Goal: Find contact information: Find contact information

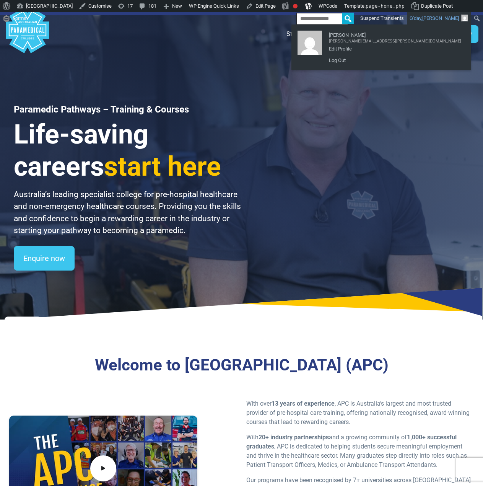
click at [314, 64] on div "Paramedic Pathways – Training & Courses Life-saving careers start here Australi…" at bounding box center [241, 165] width 483 height 307
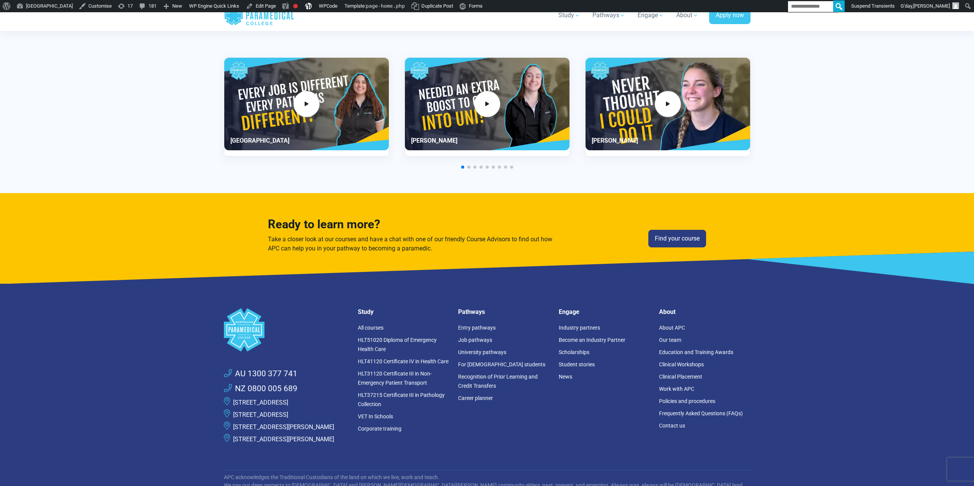
scroll to position [2008, 0]
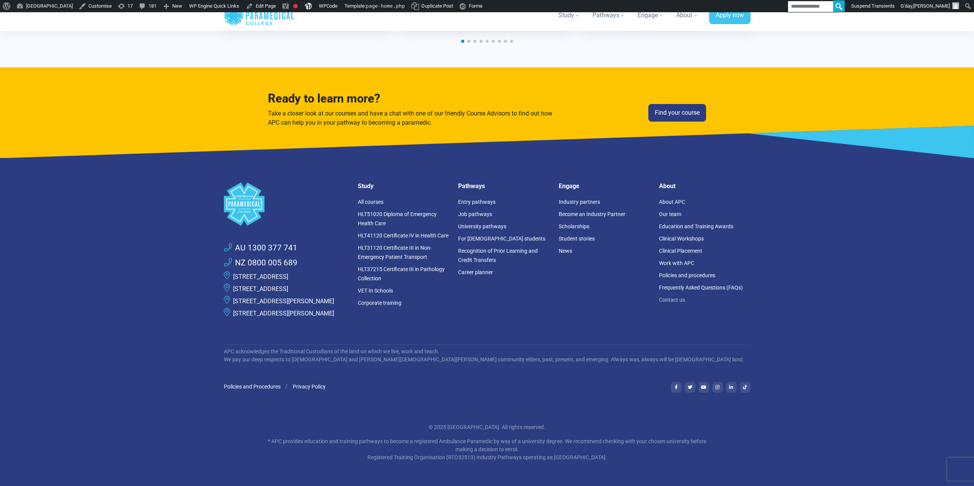
click at [483, 297] on link "Contact us" at bounding box center [672, 300] width 26 height 6
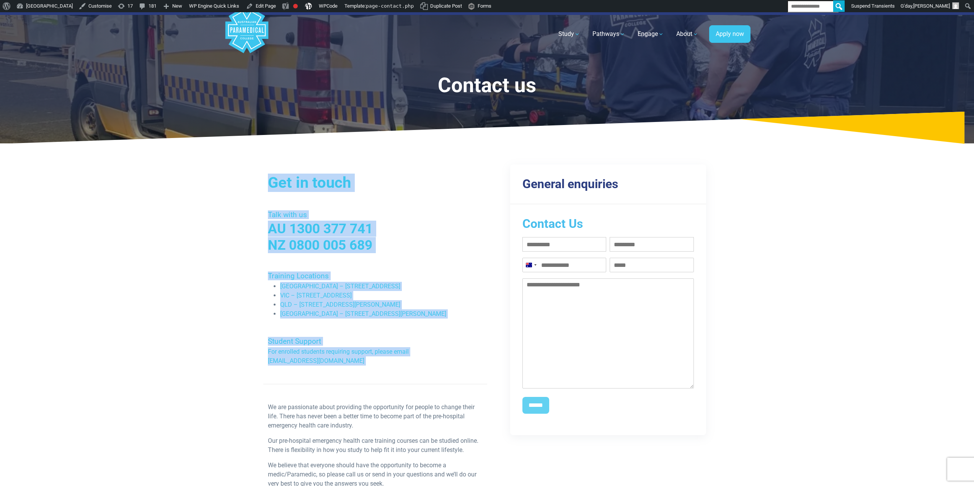
drag, startPoint x: 193, startPoint y: 189, endPoint x: 370, endPoint y: 308, distance: 212.7
click at [379, 389] on div "Home Blog Student Portal Contact us AU 1300 377 741 NZ 0800 005 689 .logo-block…" at bounding box center [487, 429] width 974 height 835
click at [401, 278] on h4 "Training Locations" at bounding box center [375, 276] width 215 height 9
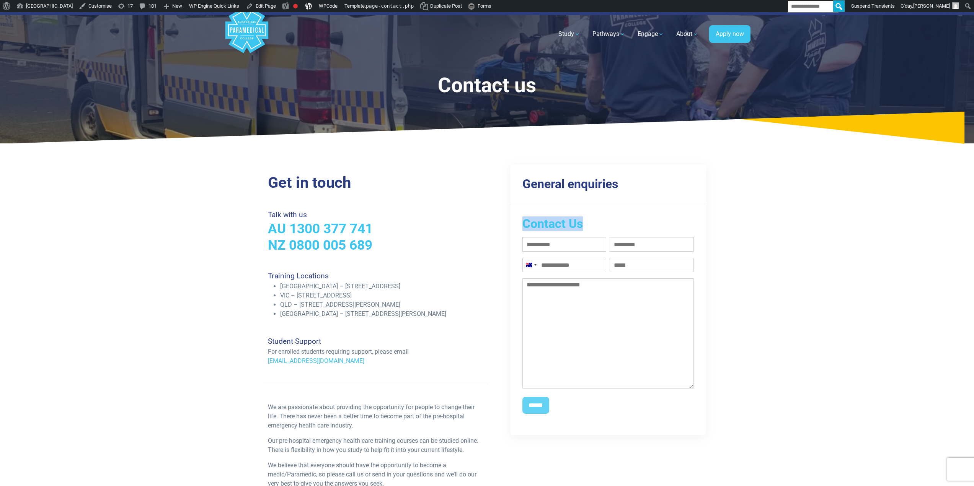
drag, startPoint x: 554, startPoint y: 222, endPoint x: 619, endPoint y: 223, distance: 64.7
click at [619, 223] on h2 "Contact Us" at bounding box center [608, 224] width 172 height 15
drag, startPoint x: 556, startPoint y: 181, endPoint x: 698, endPoint y: 186, distance: 141.7
click at [708, 186] on div "General enquiries Contact Us First name (Required) Last name (Required) Phone (…" at bounding box center [599, 334] width 224 height 321
click at [698, 186] on div "General enquiries" at bounding box center [608, 184] width 196 height 39
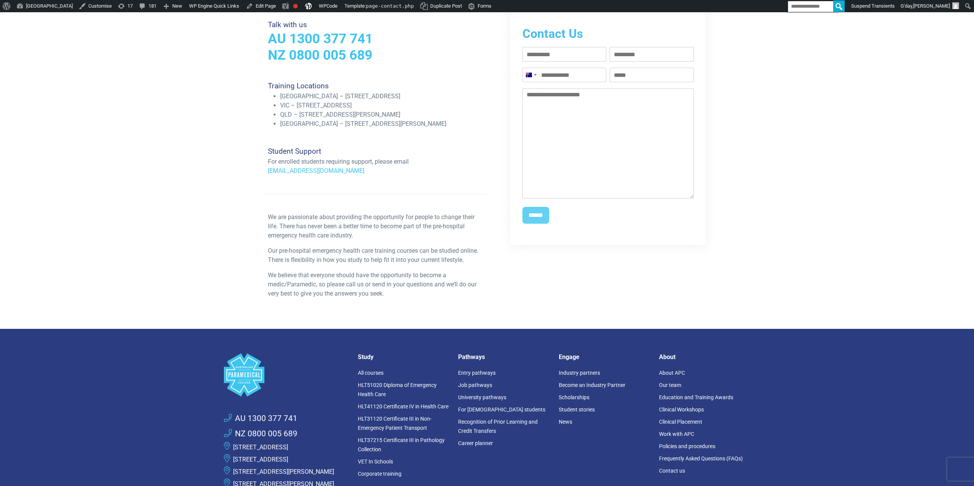
scroll to position [191, 0]
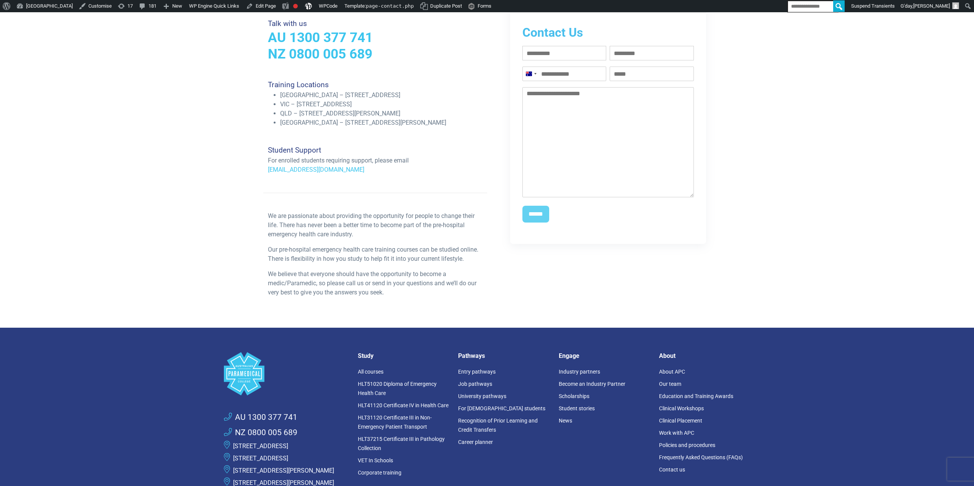
click at [354, 240] on div "We are passionate about providing the opportunity for people to change their li…" at bounding box center [375, 258] width 224 height 92
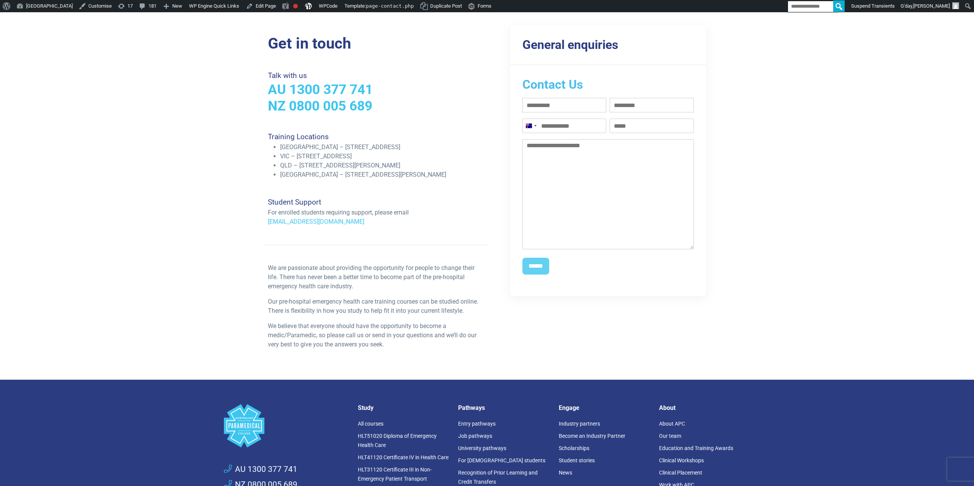
scroll to position [153, 0]
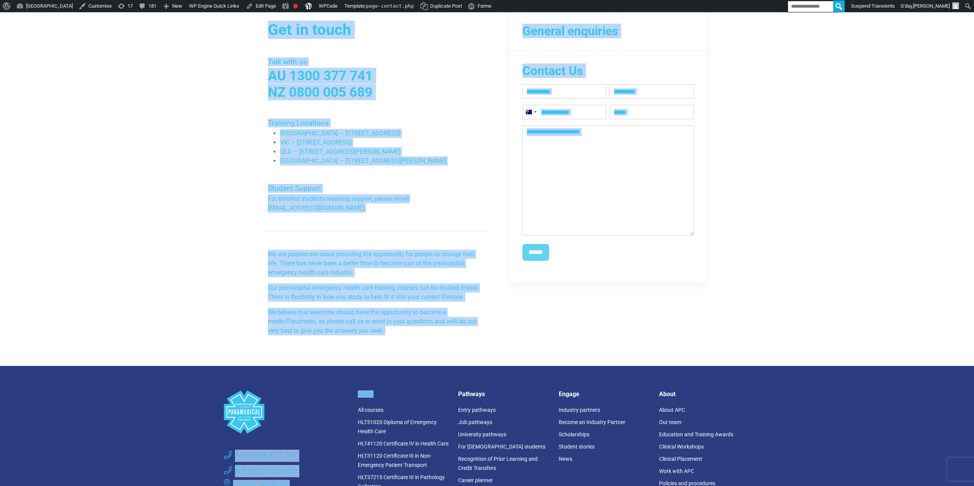
drag, startPoint x: 411, startPoint y: 339, endPoint x: 422, endPoint y: 374, distance: 36.9
click at [422, 386] on div "Home Blog Student Portal Contact us AU 1300 377 741 NZ 0800 005 689 .logo-block…" at bounding box center [487, 276] width 974 height 835
click at [335, 84] on link "NZ 0800 005 689" at bounding box center [320, 92] width 104 height 16
click at [175, 147] on div "Home Blog Student Portal Contact us AU 1300 377 741 NZ 0800 005 689 .logo-block…" at bounding box center [487, 276] width 974 height 835
click at [199, 74] on div "Home Blog Student Portal Contact us AU 1300 377 741 NZ 0800 005 689 .logo-block…" at bounding box center [487, 276] width 974 height 835
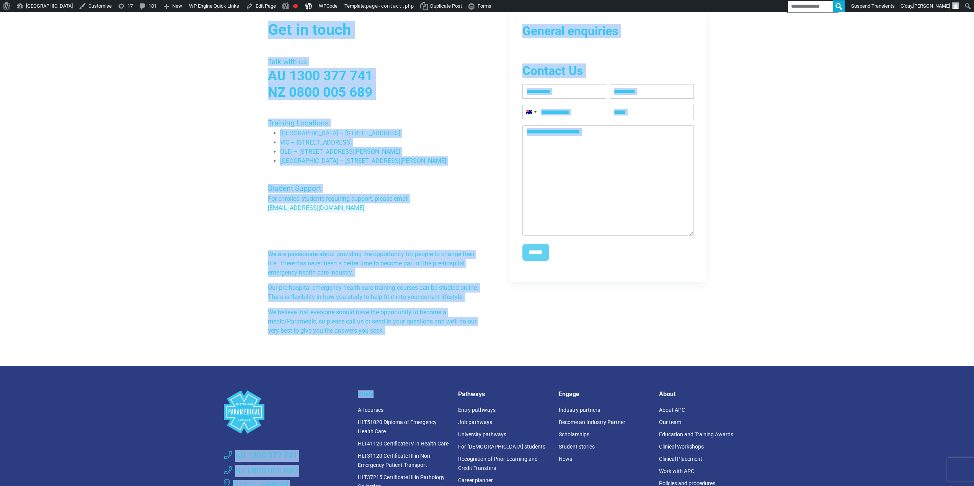
click at [287, 33] on h2 "Get in touch" at bounding box center [375, 30] width 215 height 18
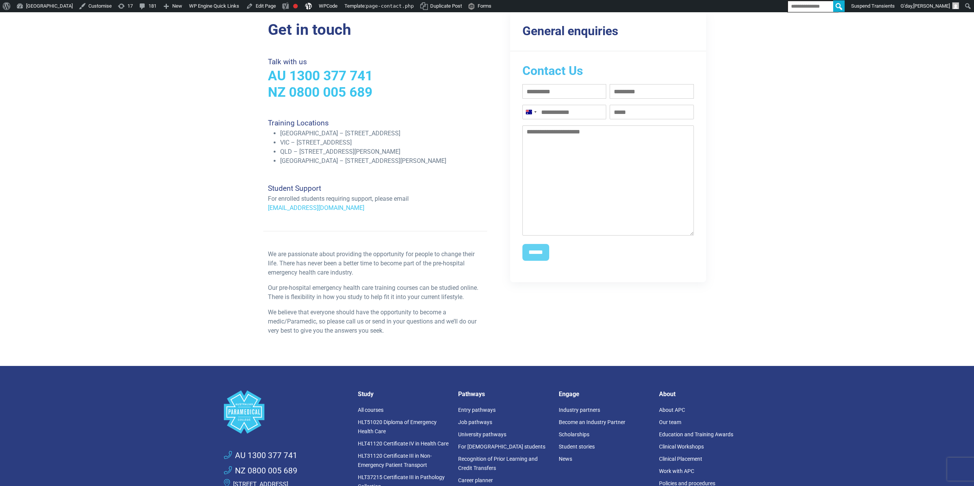
click at [288, 28] on h2 "Get in touch" at bounding box center [375, 30] width 215 height 18
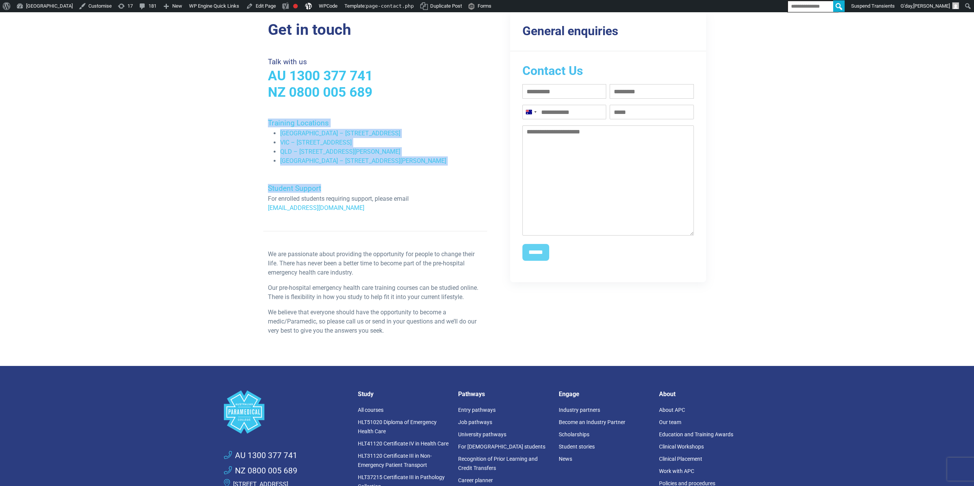
drag, startPoint x: 383, startPoint y: 151, endPoint x: 461, endPoint y: 171, distance: 80.9
click at [461, 171] on div "Get in touch Talk with us AU 1300 377 741 NZ 0800 005 689 Training Locations NS…" at bounding box center [375, 181] width 224 height 321
click at [428, 163] on li "[GEOGRAPHIC_DATA] – [STREET_ADDRESS][PERSON_NAME]" at bounding box center [381, 161] width 202 height 9
drag, startPoint x: 428, startPoint y: 167, endPoint x: 253, endPoint y: 119, distance: 181.3
click at [253, 119] on div "Get in touch Talk with us AU 1300 377 741 NZ 0800 005 689 Training Locations NS…" at bounding box center [487, 181] width 536 height 370
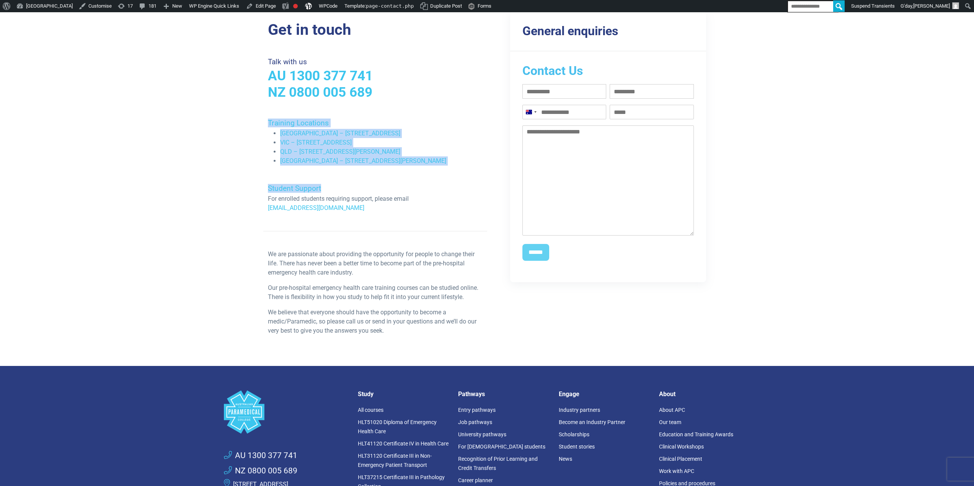
click at [356, 148] on li "QLD – [STREET_ADDRESS][PERSON_NAME]" at bounding box center [381, 151] width 202 height 9
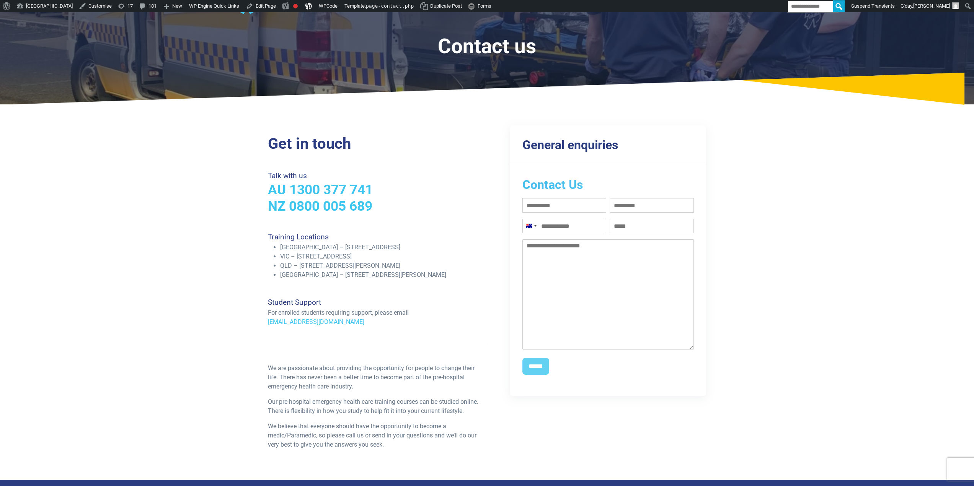
scroll to position [0, 0]
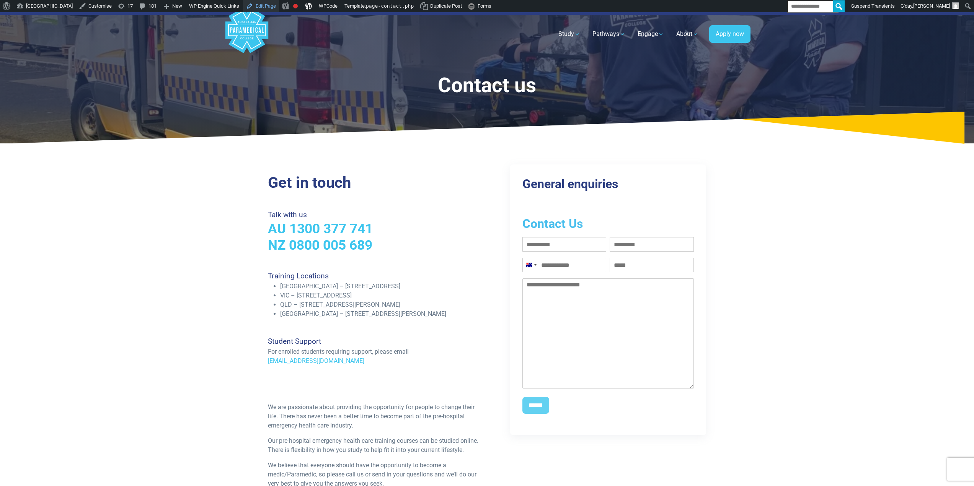
click at [276, 6] on link "Edit Page" at bounding box center [261, 6] width 36 height 12
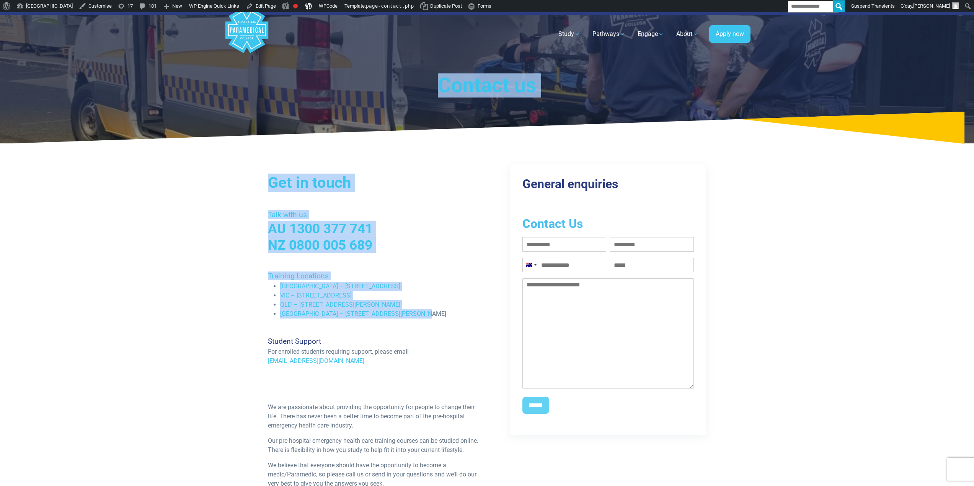
drag, startPoint x: 429, startPoint y: 96, endPoint x: 429, endPoint y: 315, distance: 218.9
click at [429, 315] on div "Home Blog Student Portal Contact us AU 1300 377 741 NZ 0800 005 689 .logo-block…" at bounding box center [487, 429] width 974 height 835
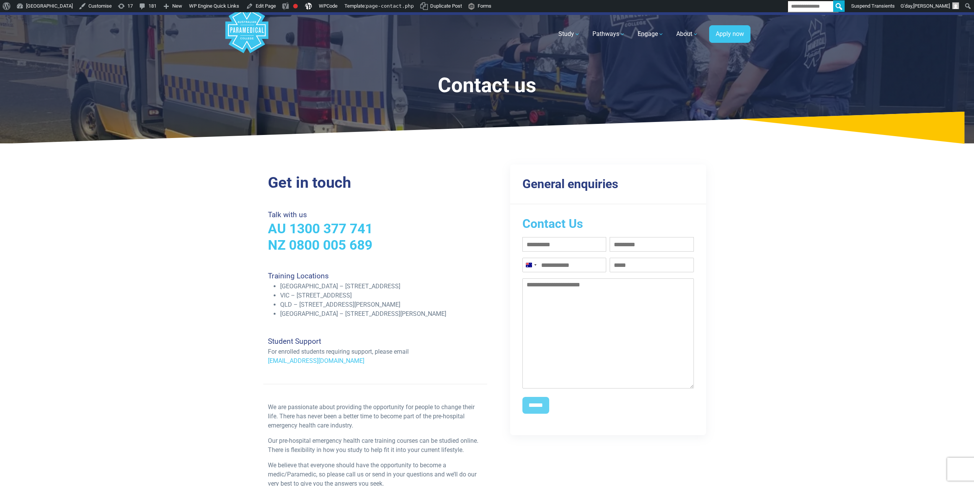
click at [436, 336] on div "Student Support For enrolled students requiring support, please email [EMAIL_AD…" at bounding box center [375, 342] width 224 height 47
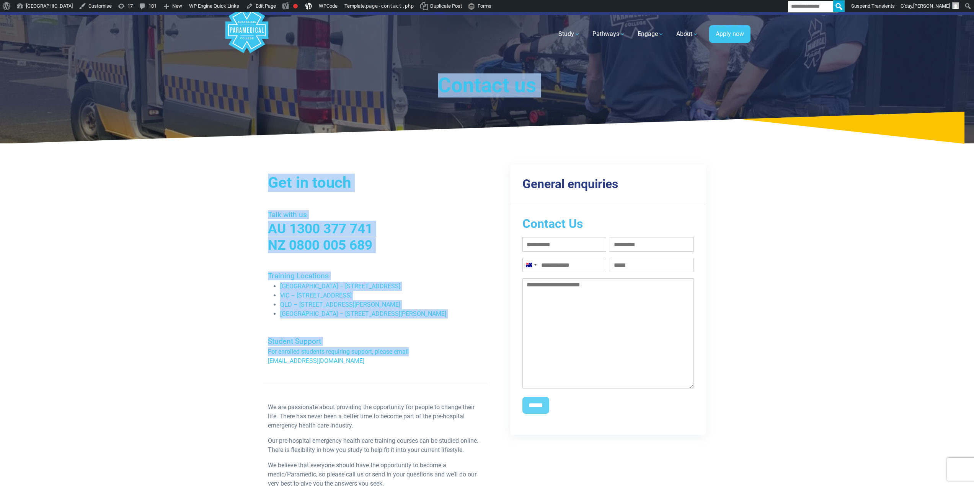
drag, startPoint x: 451, startPoint y: 353, endPoint x: 413, endPoint y: 60, distance: 294.6
click at [413, 60] on div "Home Blog Student Portal Contact us AU 1300 377 741 NZ 0800 005 689 .logo-block…" at bounding box center [487, 429] width 974 height 835
click at [421, 113] on icon at bounding box center [487, 128] width 974 height 33
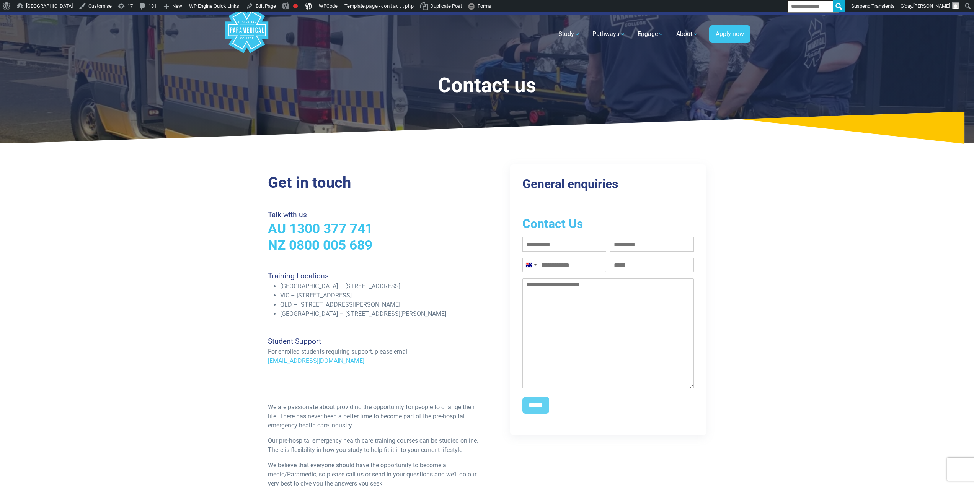
click at [336, 178] on h2 "Get in touch" at bounding box center [375, 183] width 215 height 18
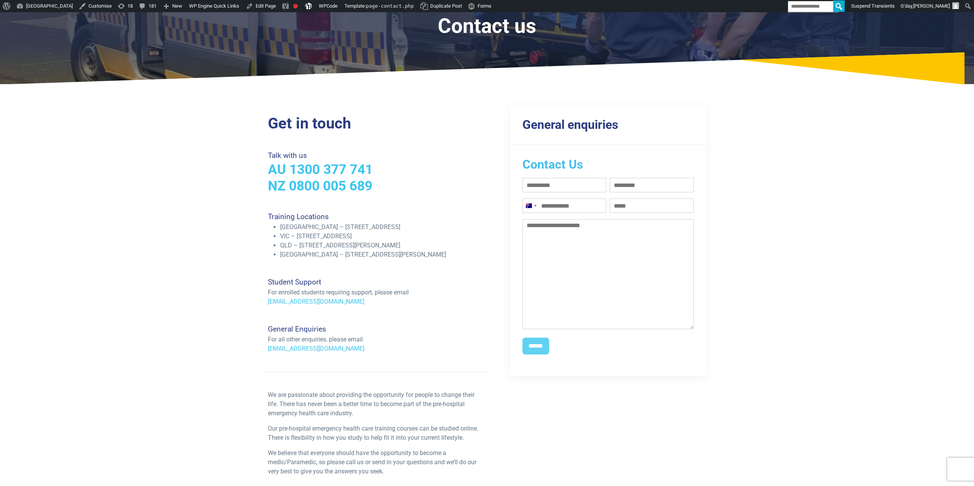
scroll to position [153, 0]
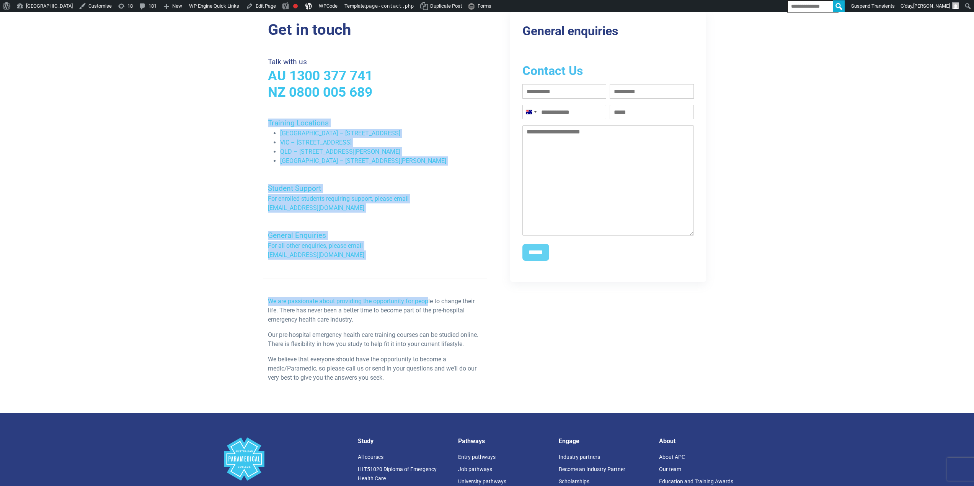
drag, startPoint x: 259, startPoint y: 122, endPoint x: 429, endPoint y: 302, distance: 247.7
click at [429, 302] on div "Get in touch Talk with us AU 1300 377 741 NZ 0800 005 689 Training Locations NS…" at bounding box center [487, 204] width 536 height 417
click at [346, 233] on h4 "General Enquiries" at bounding box center [375, 235] width 215 height 9
drag, startPoint x: 369, startPoint y: 267, endPoint x: 305, endPoint y: 113, distance: 166.6
click at [294, 109] on div "Get in touch Talk with us AU 1300 377 741 NZ 0800 005 689 Training Locations NS…" at bounding box center [375, 205] width 224 height 368
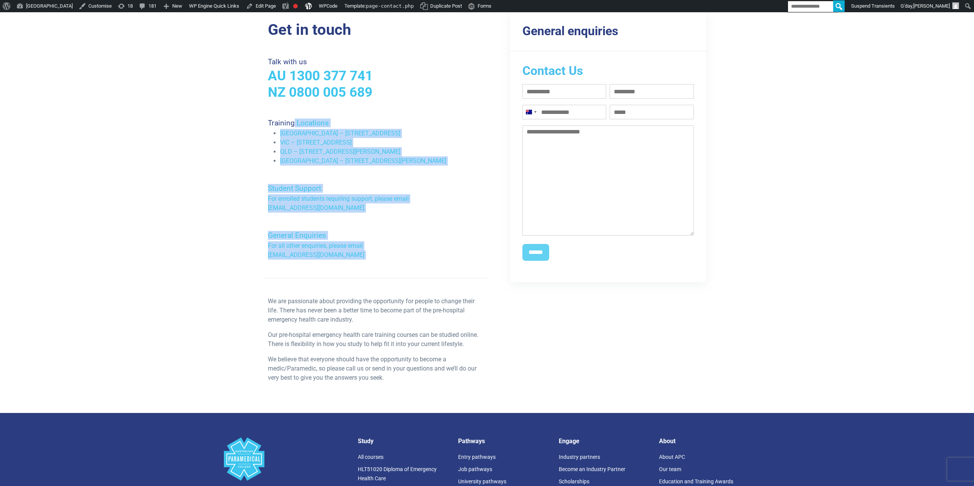
click at [386, 124] on h4 "Training Locations" at bounding box center [375, 123] width 215 height 9
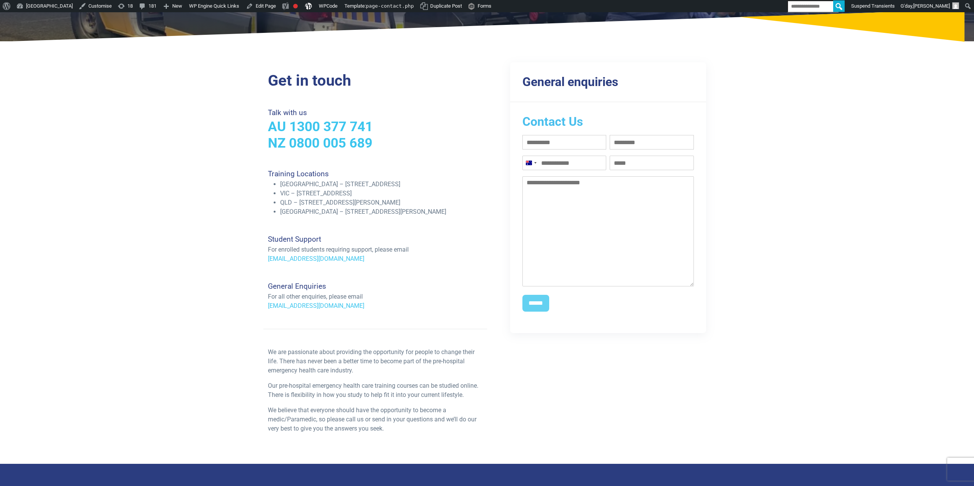
scroll to position [0, 0]
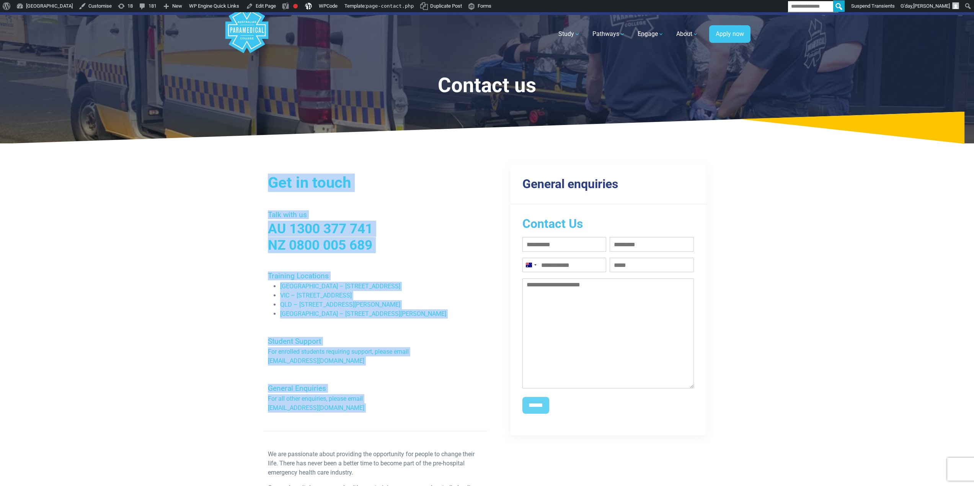
drag, startPoint x: 492, startPoint y: 452, endPoint x: 491, endPoint y: 437, distance: 15.3
click at [503, 473] on div "Get in touch Talk with us AU 1300 377 741 NZ 0800 005 689 Training Locations NS…" at bounding box center [487, 357] width 536 height 417
click at [444, 250] on h3 "NZ 0800 005 689" at bounding box center [375, 245] width 215 height 16
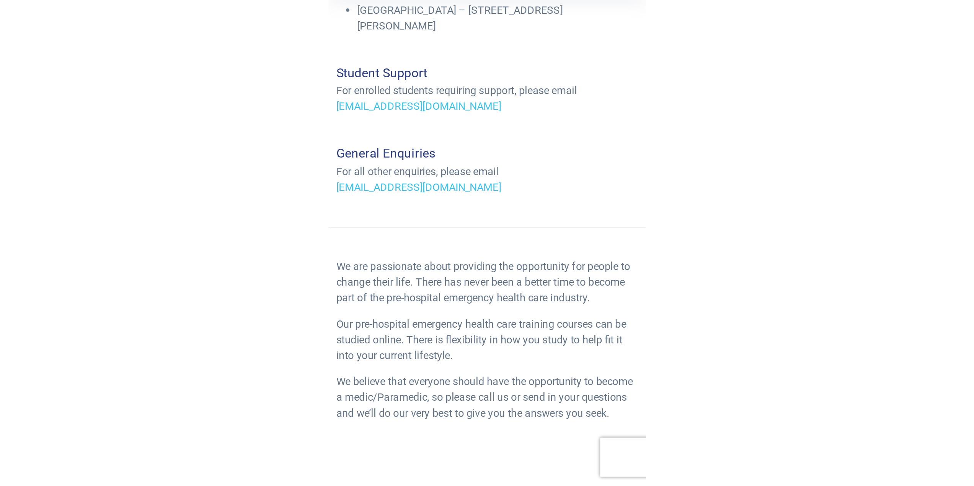
scroll to position [230, 0]
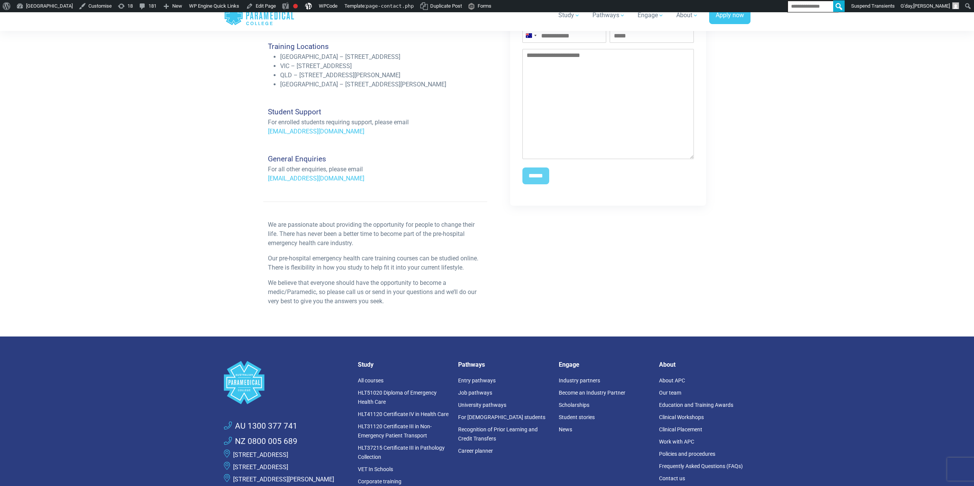
click at [199, 156] on div "Home Blog Student Portal Contact us AU 1300 377 741 NZ 0800 005 689 .logo-block…" at bounding box center [487, 224] width 974 height 882
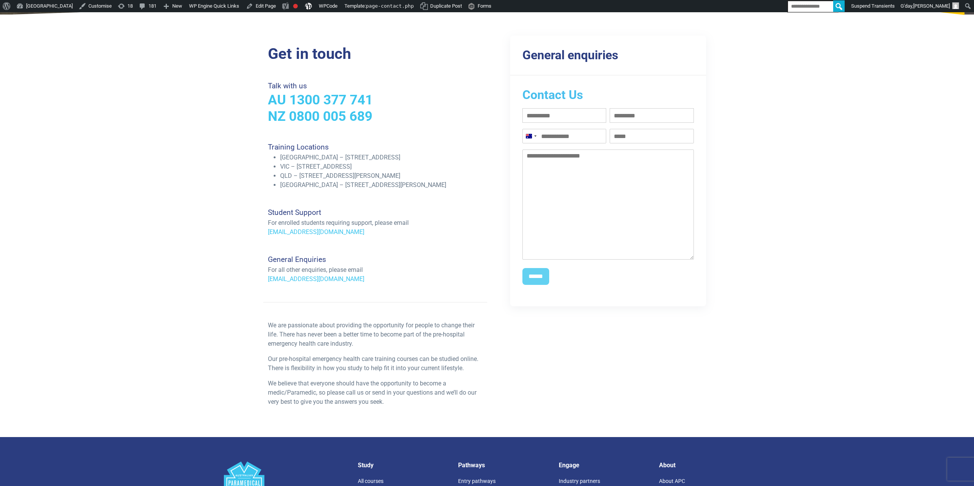
scroll to position [115, 0]
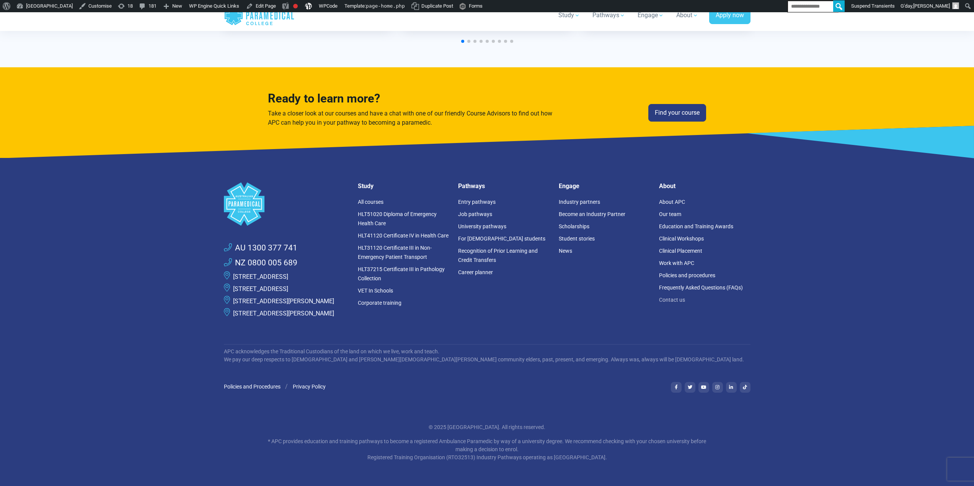
click at [673, 297] on link "Contact us" at bounding box center [672, 300] width 26 height 6
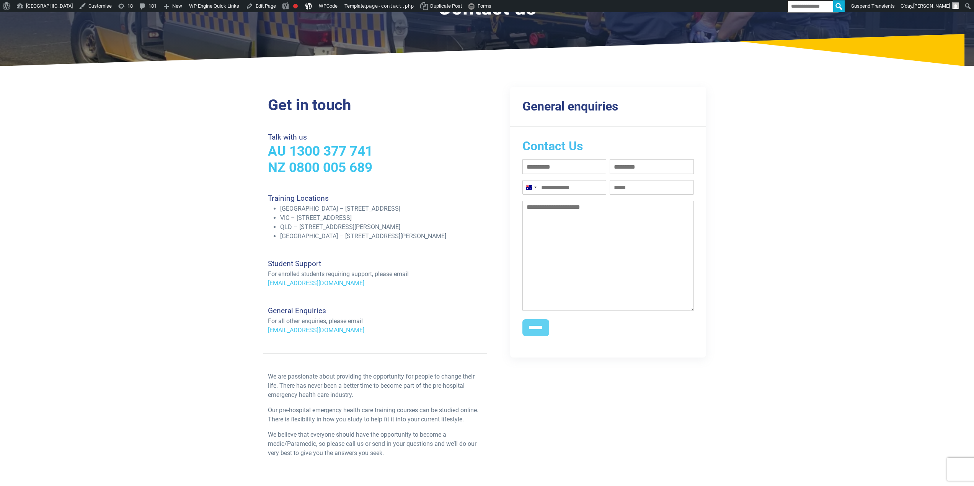
scroll to position [115, 0]
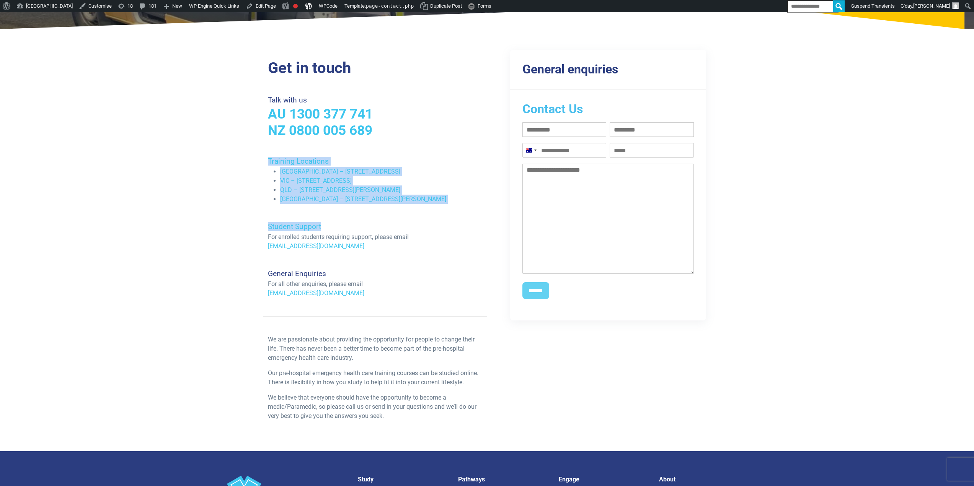
drag, startPoint x: 369, startPoint y: 208, endPoint x: 418, endPoint y: 230, distance: 54.1
click at [418, 230] on div "Get in touch Talk with us AU 1300 377 741 NZ 0800 005 689 Training Locations NS…" at bounding box center [487, 242] width 536 height 417
click at [411, 197] on li "WA – 128 Farrington Road, North Lake, WA 6163" at bounding box center [381, 199] width 202 height 9
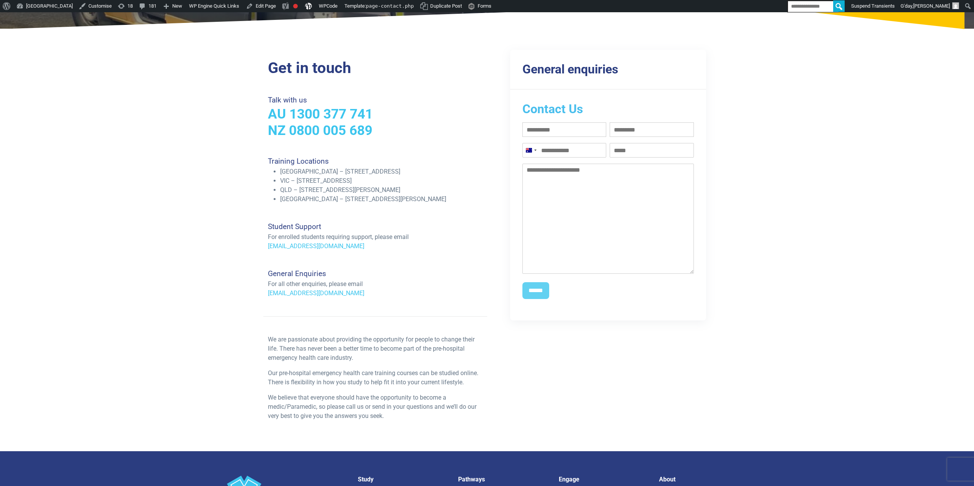
click at [279, 274] on h4 "General Enquiries" at bounding box center [375, 273] width 215 height 9
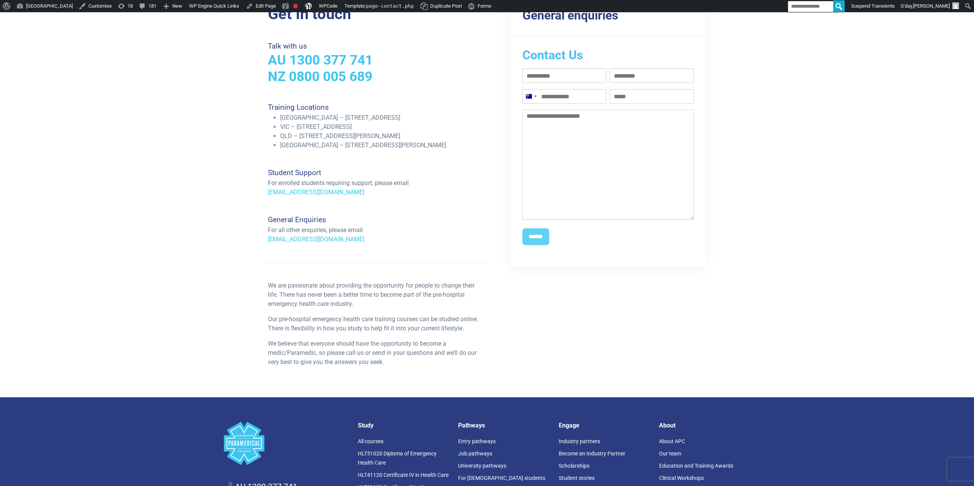
scroll to position [0, 0]
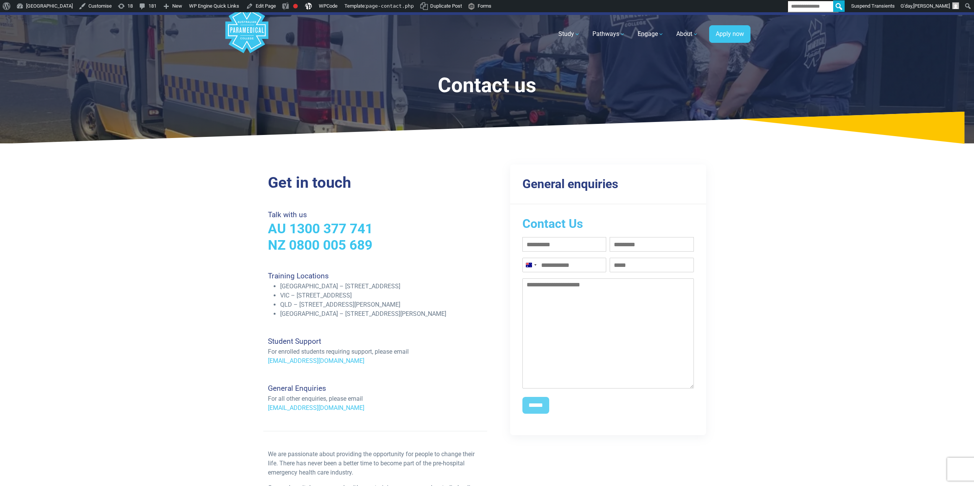
click at [261, 28] on polygon "Australian Paramedical College" at bounding box center [246, 30] width 43 height 46
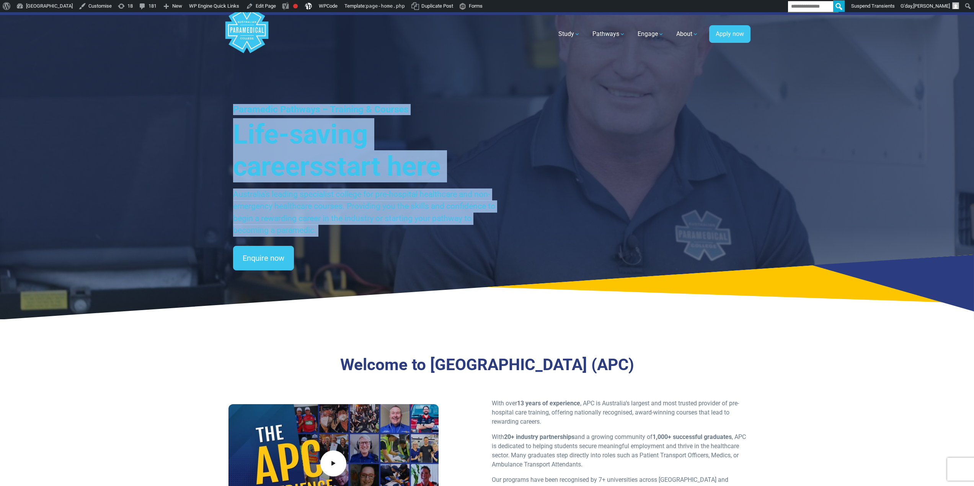
drag, startPoint x: 236, startPoint y: 106, endPoint x: 423, endPoint y: 263, distance: 244.8
click at [423, 263] on div "Paramedic Pathways – Training & Courses Life-saving careers start here Australi…" at bounding box center [487, 165] width 974 height 307
click at [381, 201] on p "Australia’s leading specialist college for pre-hospital healthcare and non-emer…" at bounding box center [364, 213] width 263 height 48
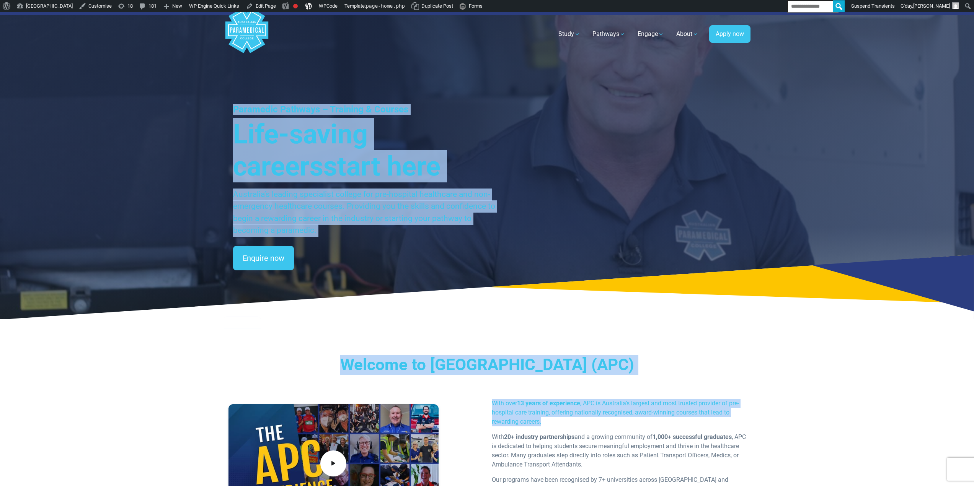
drag, startPoint x: 375, startPoint y: 199, endPoint x: 232, endPoint y: 109, distance: 168.5
click at [232, 109] on div "Home Blog Student Portal Contact us AU 1300 377 741 NZ 0800 005 689 .logo-block…" at bounding box center [487, 285] width 974 height 546
click at [415, 189] on p "Australia’s leading specialist college for pre-hospital healthcare and non-emer…" at bounding box center [364, 213] width 263 height 48
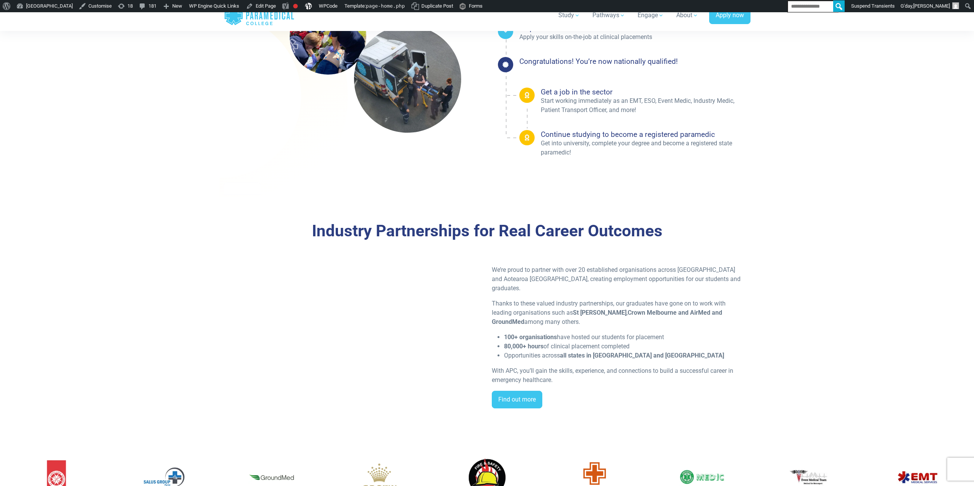
scroll to position [1340, 0]
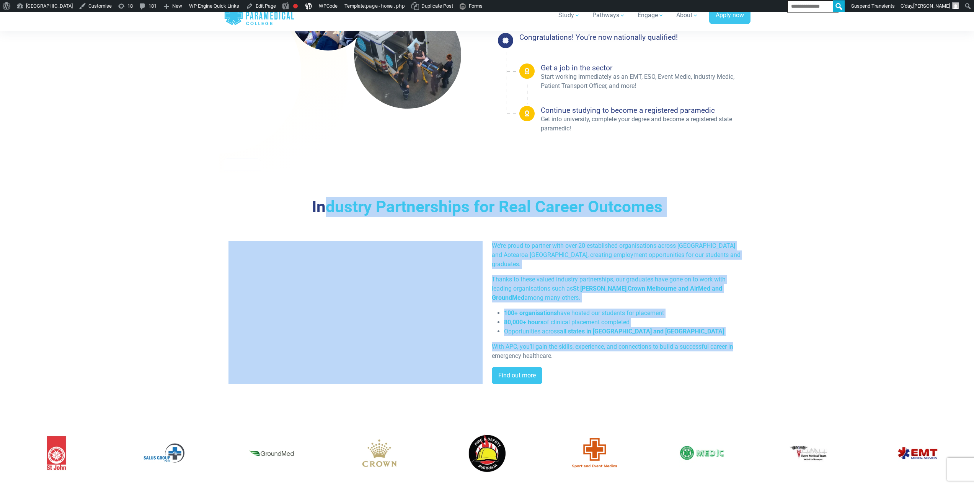
drag, startPoint x: 326, startPoint y: 197, endPoint x: 731, endPoint y: 338, distance: 429.2
click at [735, 343] on div "Industry Partnerships for Real Career Outcomes We’re proud to partner with over…" at bounding box center [487, 294] width 536 height 242
click at [614, 275] on p "Thanks to these valued industry partnerships, our graduates have gone on to wor…" at bounding box center [619, 289] width 254 height 28
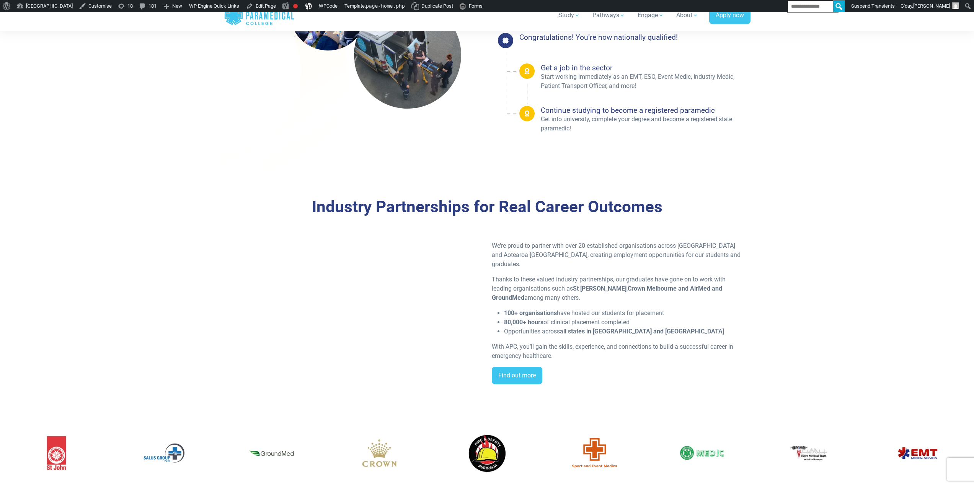
drag, startPoint x: 637, startPoint y: 320, endPoint x: 449, endPoint y: 222, distance: 212.1
click at [299, 210] on div "Industry Partnerships for Real Career Outcomes We’re proud to partner with over…" at bounding box center [487, 293] width 527 height 193
click at [729, 281] on p "Thanks to these valued industry partnerships, our graduates have gone on to wor…" at bounding box center [619, 289] width 254 height 28
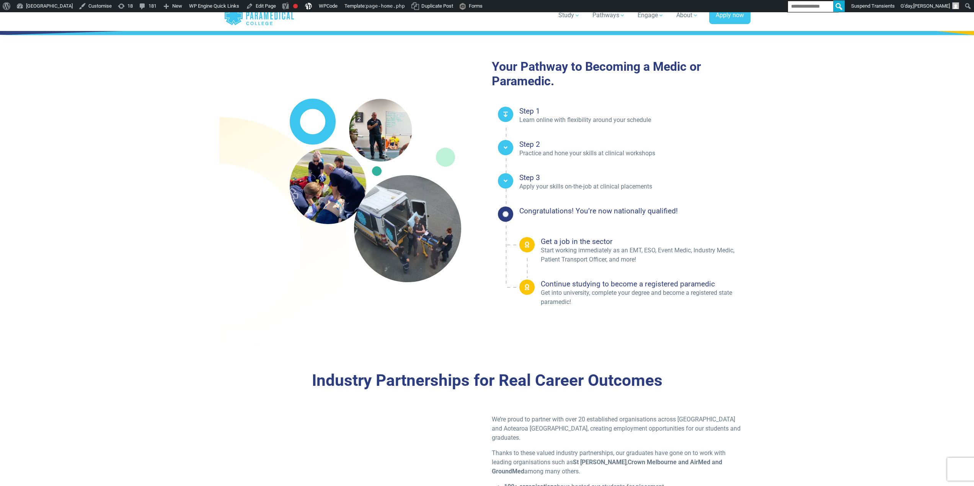
scroll to position [0, 0]
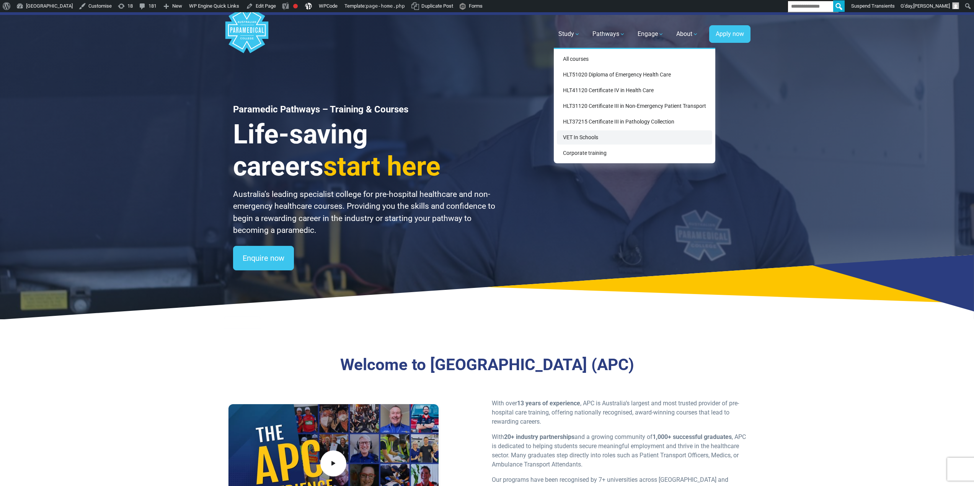
click at [596, 134] on link "VET In Schools" at bounding box center [634, 138] width 155 height 14
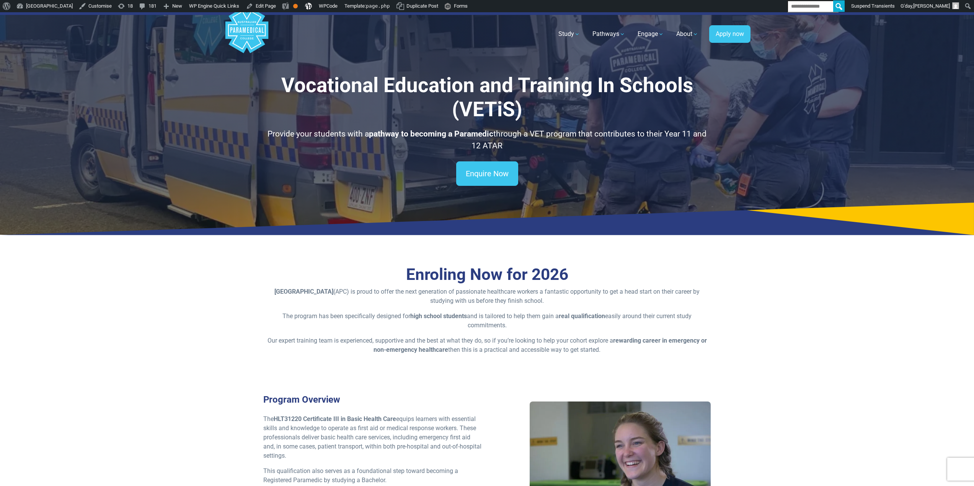
click at [250, 26] on polygon "Australian Paramedical College" at bounding box center [246, 30] width 43 height 46
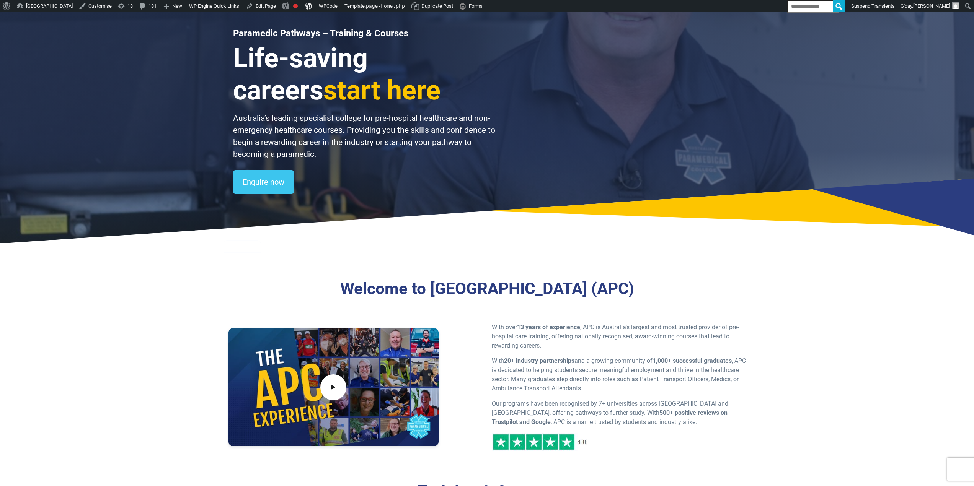
scroll to position [77, 0]
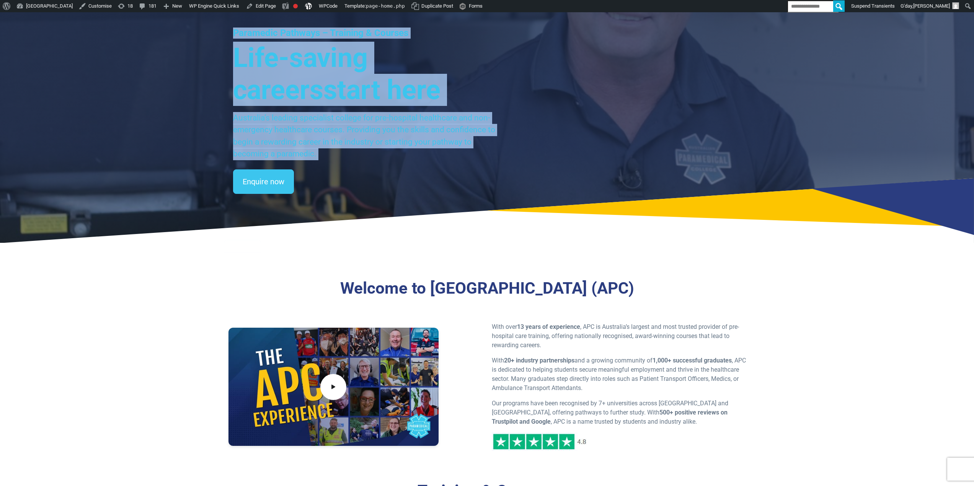
drag, startPoint x: 239, startPoint y: 34, endPoint x: 377, endPoint y: 132, distance: 169.4
click at [413, 212] on div "Paramedic Pathways – Training & Courses Life-saving careers start here Australi…" at bounding box center [487, 89] width 974 height 307
click at [373, 120] on p "Australia’s leading specialist college for pre-hospital healthcare and non-emer…" at bounding box center [364, 136] width 263 height 48
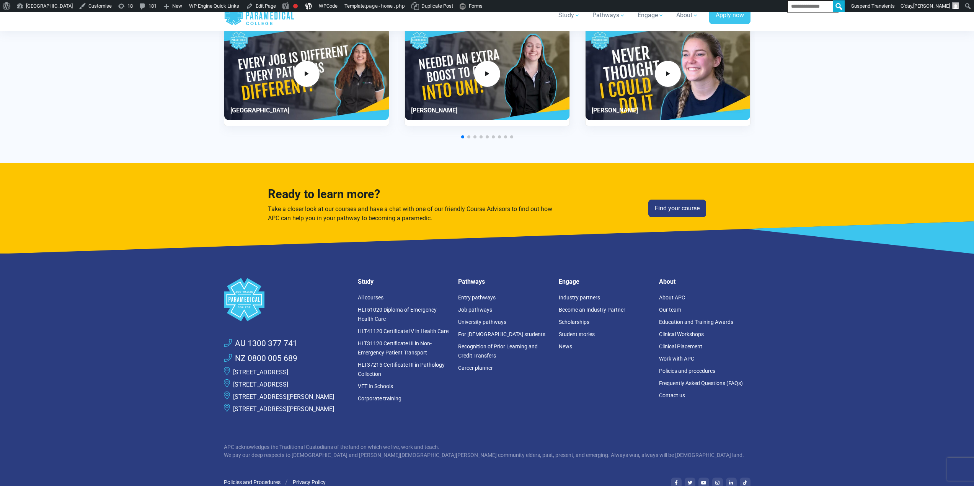
scroll to position [1893, 0]
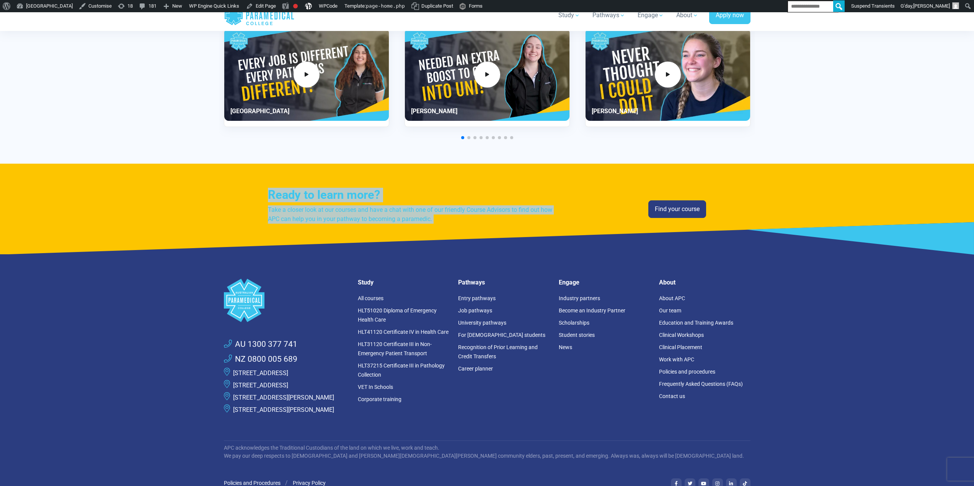
drag, startPoint x: 259, startPoint y: 184, endPoint x: 495, endPoint y: 250, distance: 244.2
click at [495, 250] on div "Ready to learn more? Take a closer look at our courses and have a chat with one…" at bounding box center [487, 209] width 974 height 91
click at [426, 226] on icon at bounding box center [487, 238] width 974 height 33
drag, startPoint x: 431, startPoint y: 235, endPoint x: 212, endPoint y: 168, distance: 229.6
click at [212, 168] on div "Ready to learn more? Take a closer look at our courses and have a chat with one…" at bounding box center [487, 209] width 974 height 91
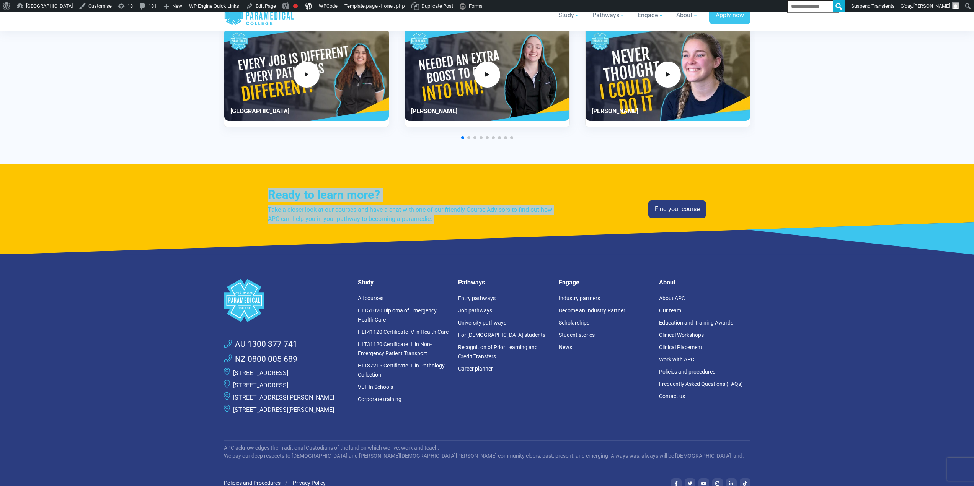
click at [237, 185] on div "Ready to learn more? Take a closer look at our courses and have a chat with one…" at bounding box center [487, 209] width 536 height 91
drag, startPoint x: 232, startPoint y: 177, endPoint x: 510, endPoint y: 246, distance: 286.4
click at [510, 246] on div "Ready to learn more? Take a closer look at our courses and have a chat with one…" at bounding box center [487, 209] width 974 height 91
click at [498, 235] on icon at bounding box center [487, 238] width 974 height 33
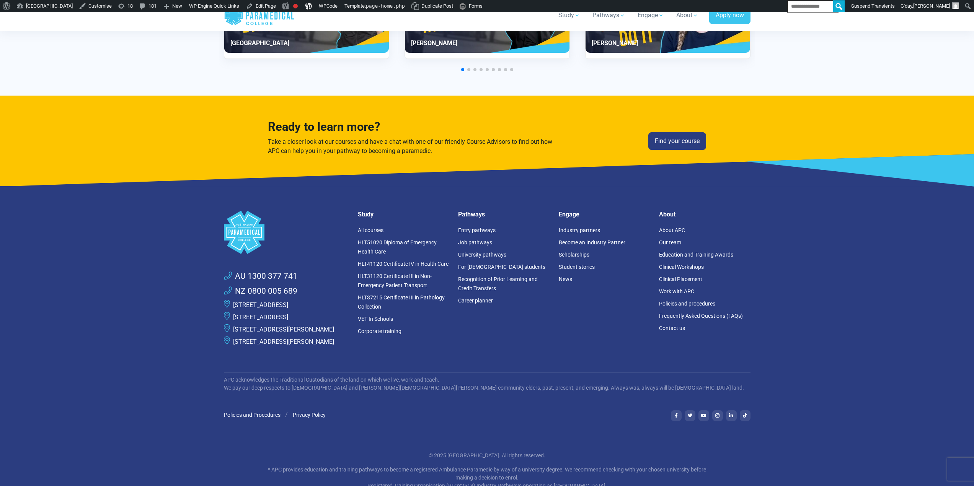
scroll to position [2008, 0]
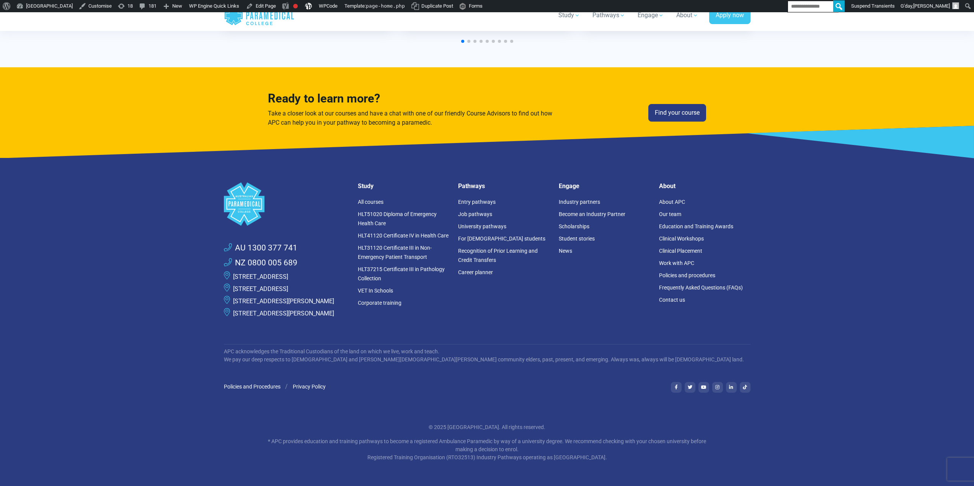
click at [134, 259] on footer ".logo-block-c1{fill:#3CC5EE;} .logo-block-c2{fill:#FFF;} AU 1300 377 741 NZ 080…" at bounding box center [487, 322] width 974 height 328
click at [133, 225] on footer ".logo-block-c1{fill:#3CC5EE;} .logo-block-c2{fill:#FFF;} AU 1300 377 741 NZ 080…" at bounding box center [487, 322] width 974 height 328
click at [143, 210] on footer ".logo-block-c1{fill:#3CC5EE;} .logo-block-c2{fill:#FFF;} AU 1300 377 741 NZ 080…" at bounding box center [487, 322] width 974 height 328
click at [146, 201] on footer ".logo-block-c1{fill:#3CC5EE;} .logo-block-c2{fill:#FFF;} AU 1300 377 741 NZ 080…" at bounding box center [487, 322] width 974 height 328
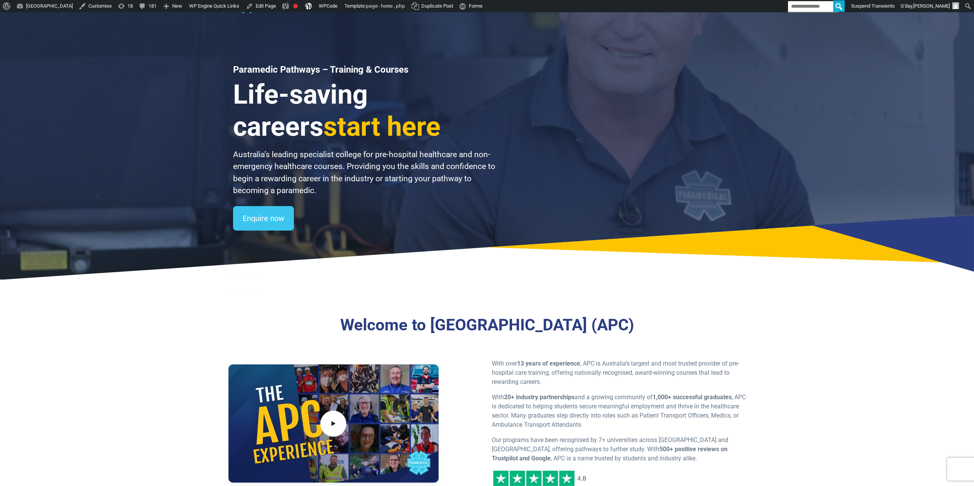
scroll to position [0, 0]
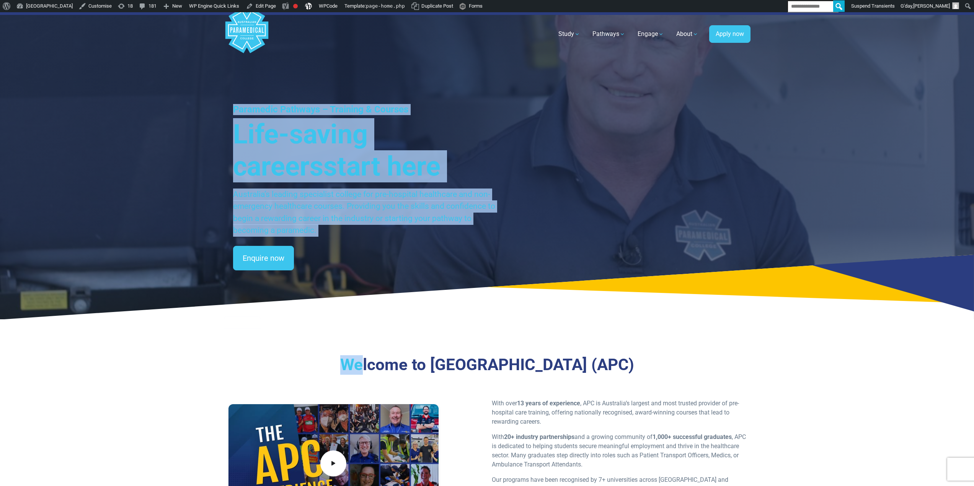
drag, startPoint x: 328, startPoint y: 368, endPoint x: 156, endPoint y: 85, distance: 331.8
click at [156, 85] on div "Home Blog Student Portal Contact us AU 1300 377 741 NZ 0800 005 689 .logo-block…" at bounding box center [487, 285] width 974 height 546
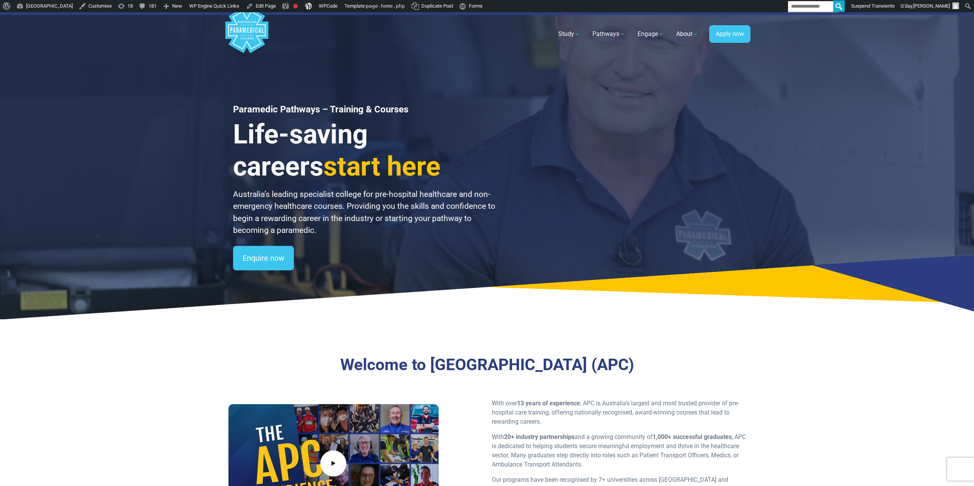
click at [170, 92] on div "Paramedic Pathways – Training & Courses Life-saving careers start here Australi…" at bounding box center [487, 165] width 974 height 307
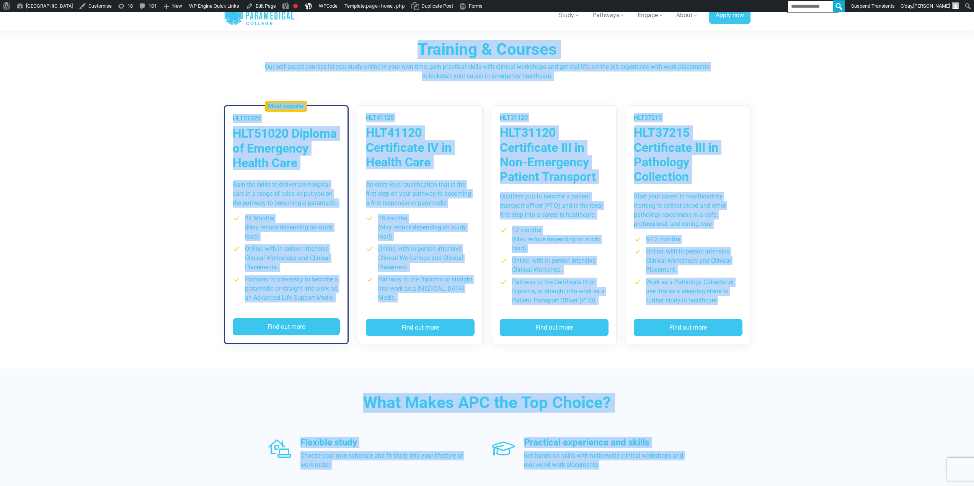
scroll to position [664, 0]
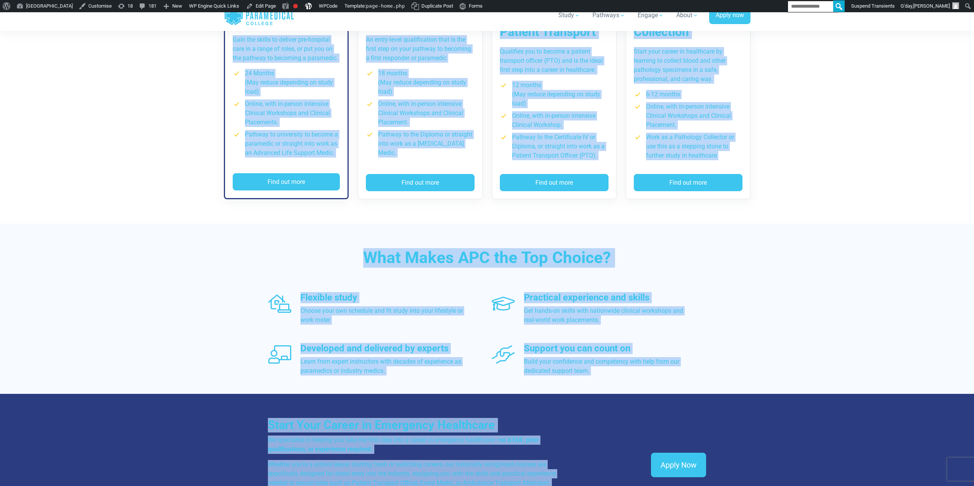
drag, startPoint x: 168, startPoint y: 88, endPoint x: 618, endPoint y: 386, distance: 539.8
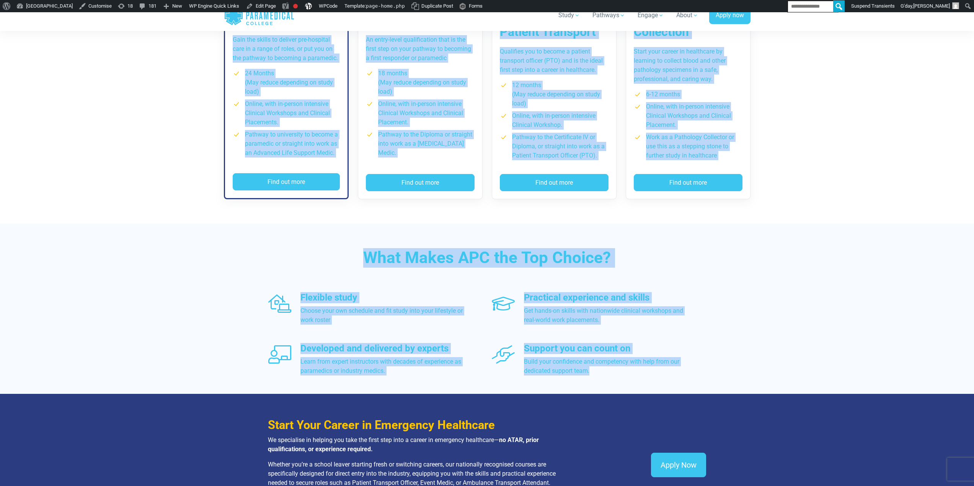
click at [250, 256] on div "What Makes APC the Top Choice? Flexible study Choose your own schedule and fit …" at bounding box center [487, 312] width 536 height 176
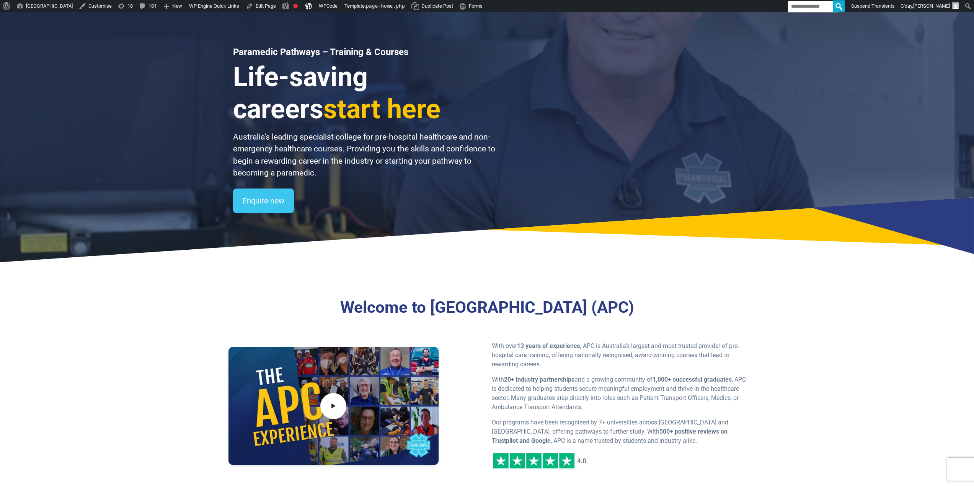
scroll to position [0, 0]
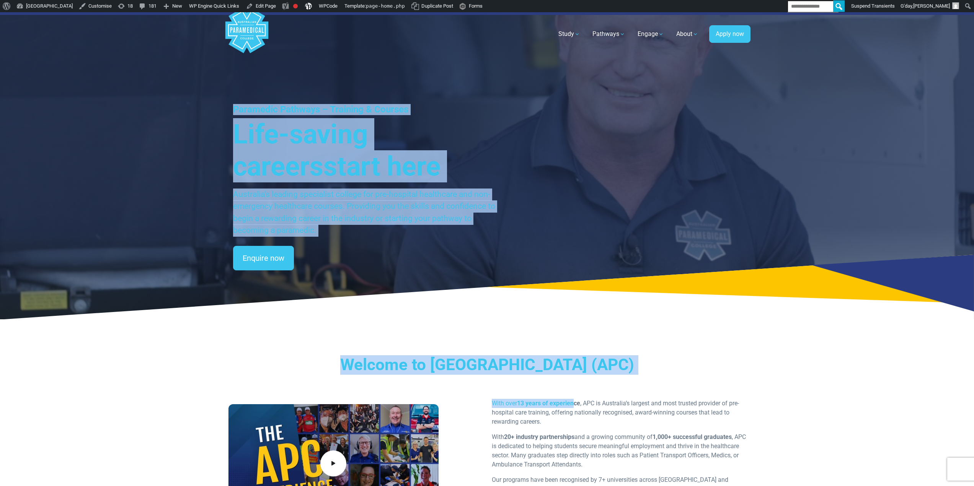
drag, startPoint x: 574, startPoint y: 395, endPoint x: 214, endPoint y: 86, distance: 474.7
click at [214, 86] on div "Home Blog Student Portal Contact us AU 1300 377 741 NZ 0800 005 689 .logo-block…" at bounding box center [487, 285] width 974 height 546
click at [299, 141] on h3 "Life-saving careers start here" at bounding box center [364, 150] width 263 height 64
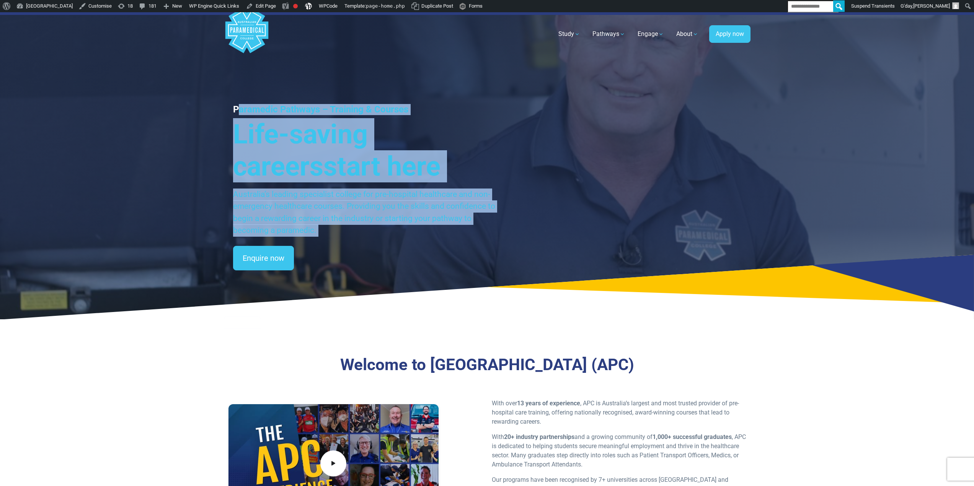
drag, startPoint x: 238, startPoint y: 95, endPoint x: 542, endPoint y: 271, distance: 351.7
click at [542, 271] on div "Paramedic Pathways – Training & Courses Life-saving careers start here Australi…" at bounding box center [487, 165] width 974 height 307
click at [433, 207] on p "Australia’s leading specialist college for pre-hospital healthcare and non-emer…" at bounding box center [364, 213] width 263 height 48
click at [380, 175] on h3 "Life-saving careers start here" at bounding box center [364, 150] width 263 height 64
click at [357, 162] on h3 "Life-saving careers start here" at bounding box center [364, 150] width 263 height 64
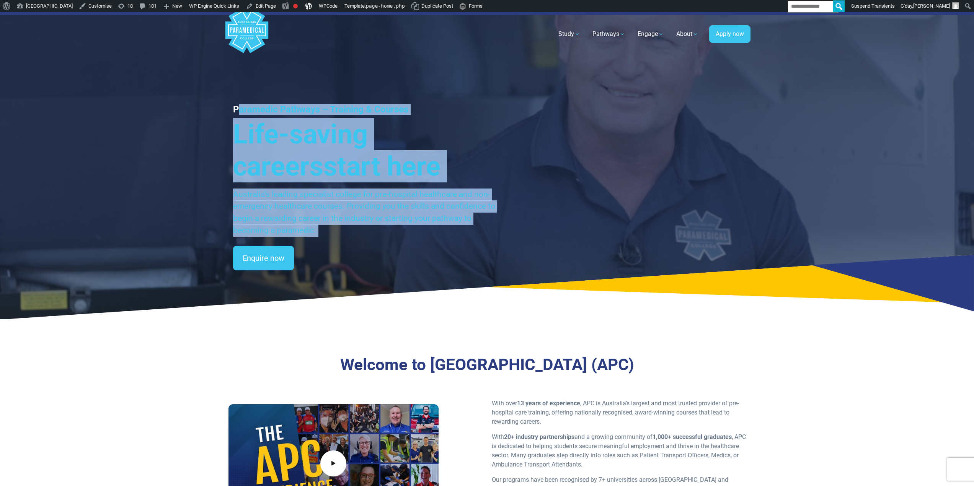
click at [338, 159] on span "start here" at bounding box center [381, 166] width 117 height 31
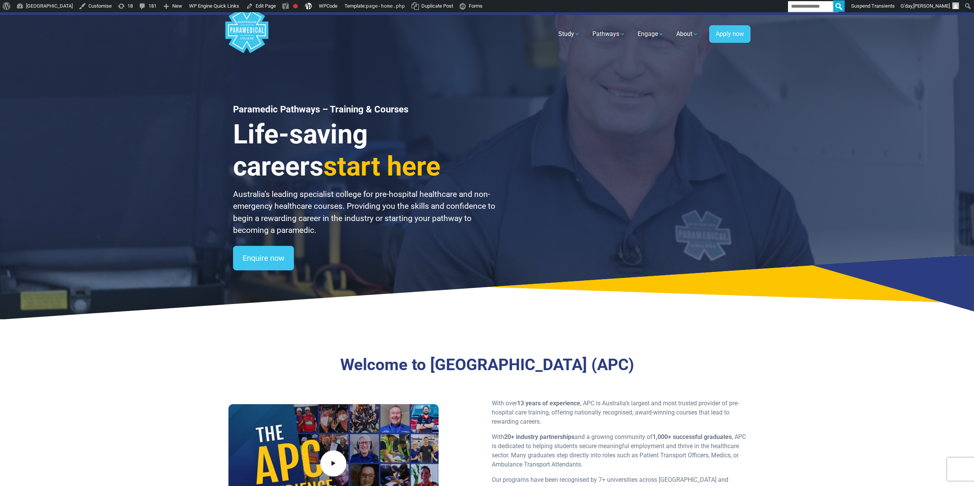
click at [380, 179] on h3 "Life-saving careers start here" at bounding box center [364, 150] width 263 height 64
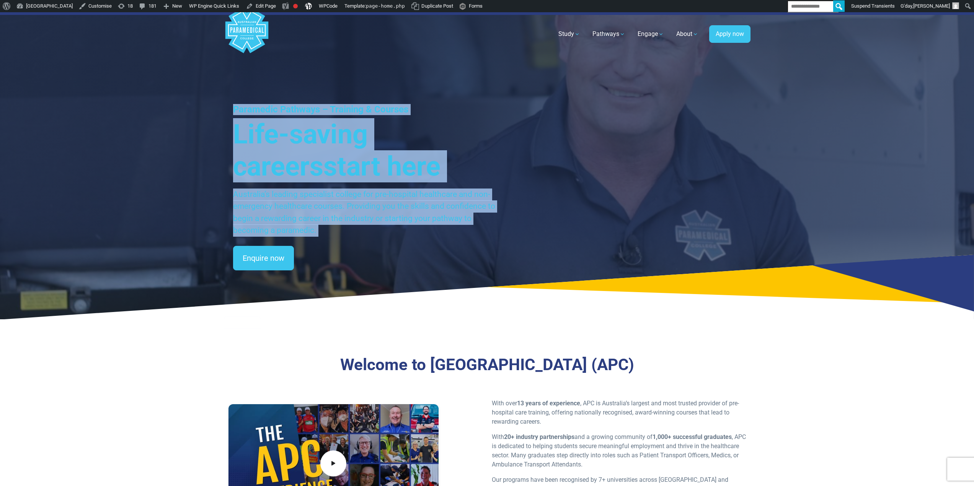
drag, startPoint x: 236, startPoint y: 108, endPoint x: 305, endPoint y: 172, distance: 94.2
click at [393, 285] on div "Paramedic Pathways – Training & Courses Life-saving careers start here Australi…" at bounding box center [487, 165] width 974 height 307
click at [323, 155] on span "start here" at bounding box center [381, 166] width 117 height 31
